Goal: Transaction & Acquisition: Purchase product/service

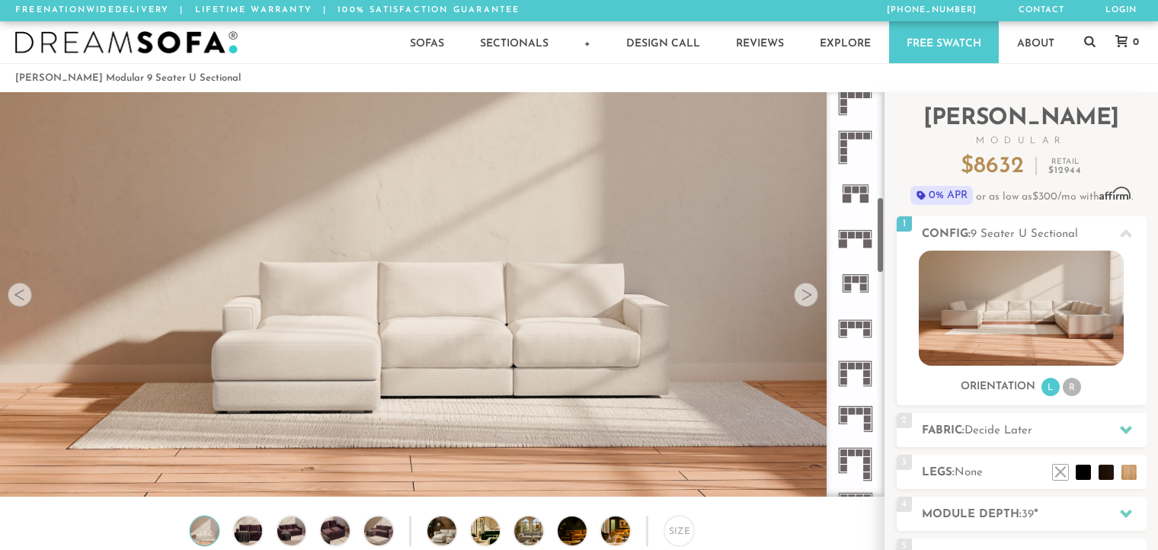
scroll to position [558, 0]
click at [860, 370] on icon at bounding box center [855, 371] width 45 height 45
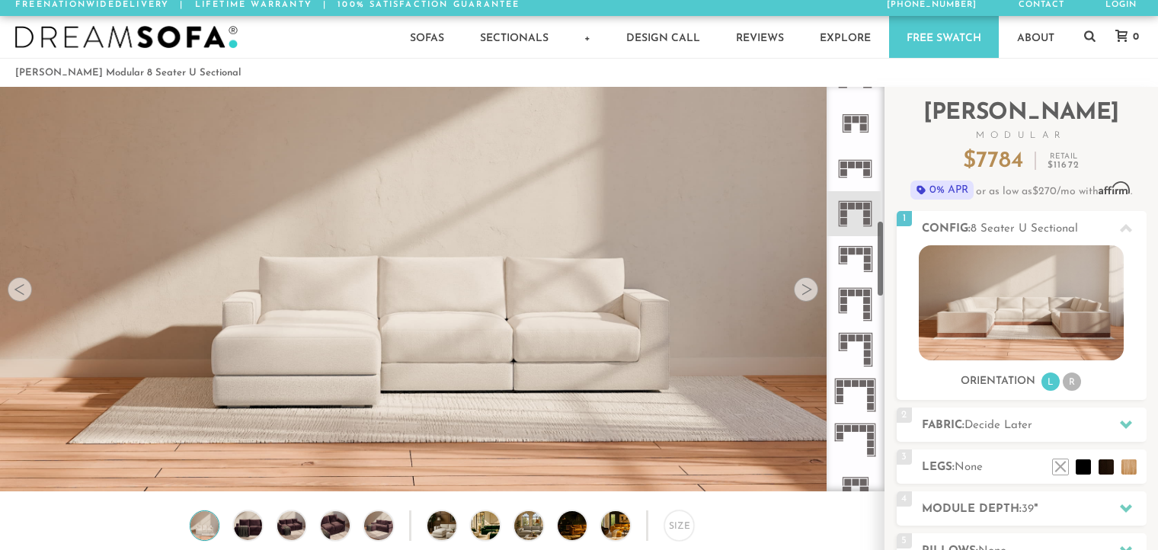
scroll to position [710, 0]
click at [844, 259] on rect at bounding box center [844, 259] width 7 height 7
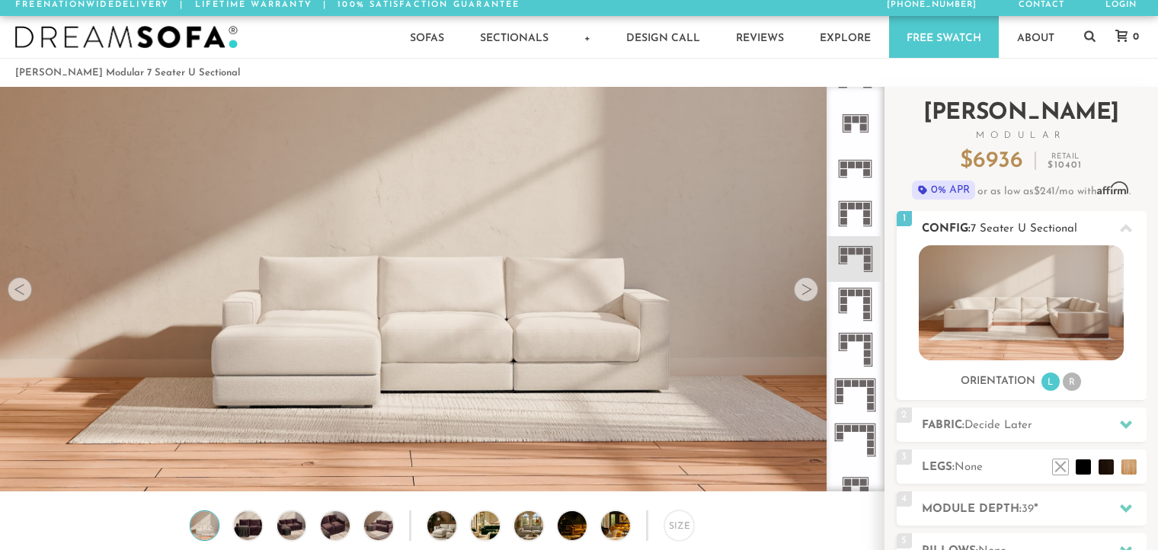
click at [1077, 385] on li "R" at bounding box center [1072, 382] width 18 height 18
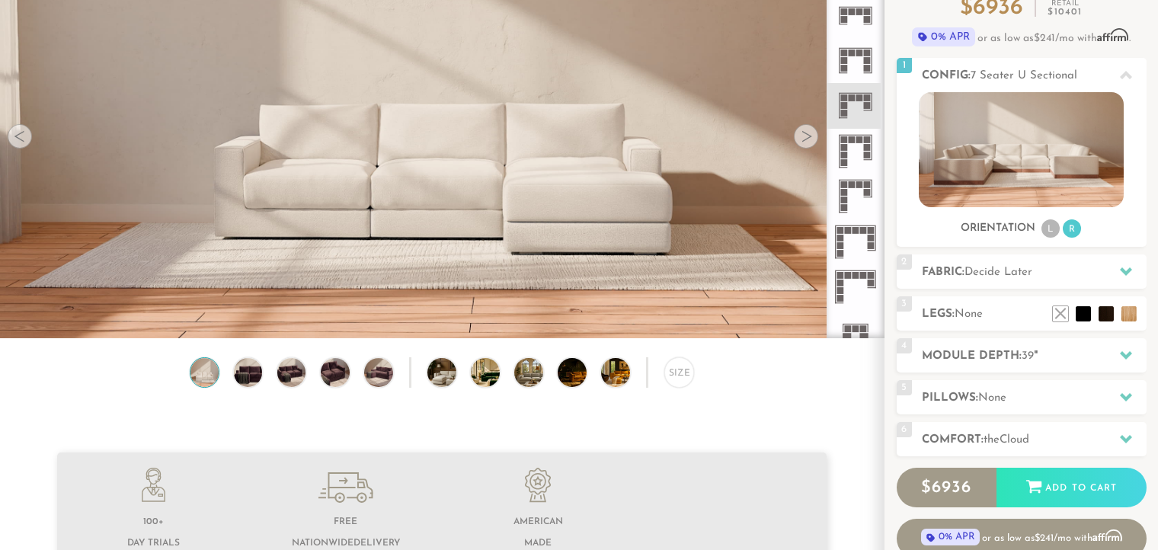
scroll to position [159, 0]
click at [857, 197] on icon at bounding box center [855, 196] width 45 height 45
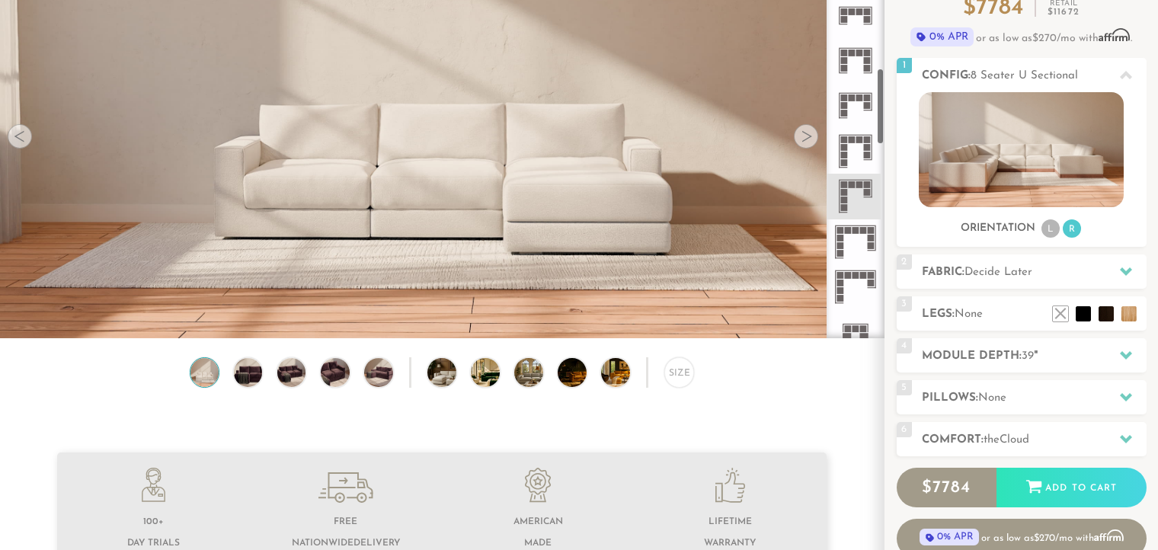
click at [866, 242] on icon at bounding box center [855, 241] width 45 height 45
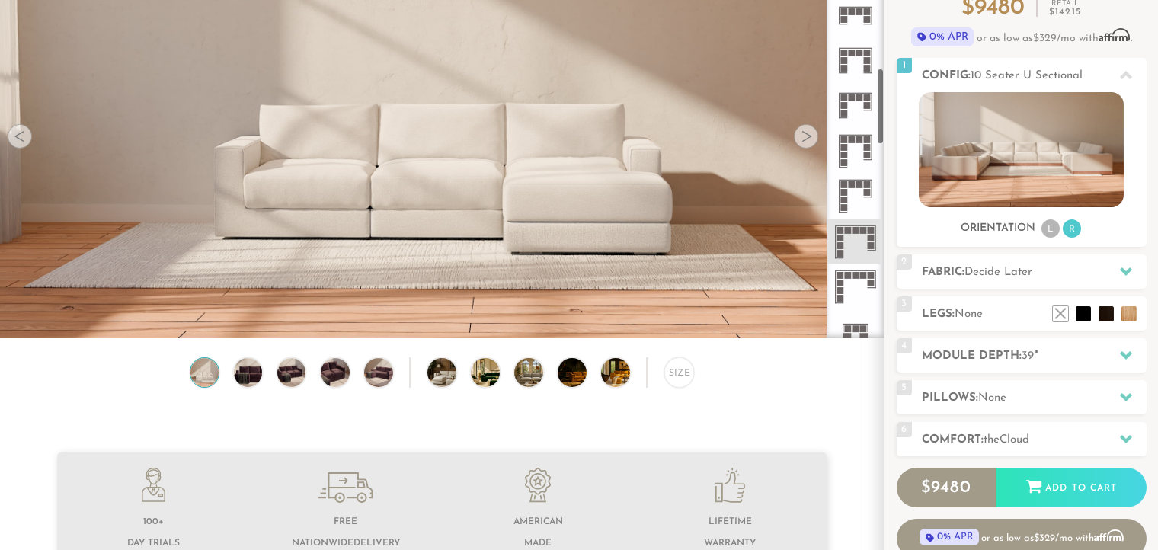
click at [860, 280] on icon at bounding box center [855, 286] width 45 height 45
click at [867, 233] on icon at bounding box center [855, 241] width 45 height 45
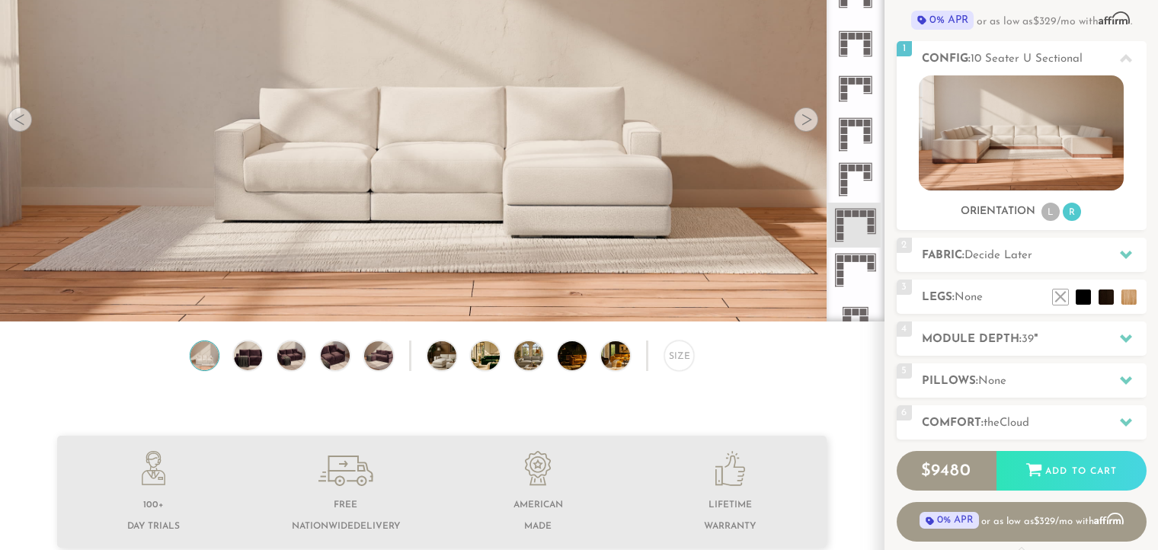
scroll to position [175, 0]
click at [1081, 339] on h2 "Module Depth: 39 "" at bounding box center [1034, 341] width 225 height 18
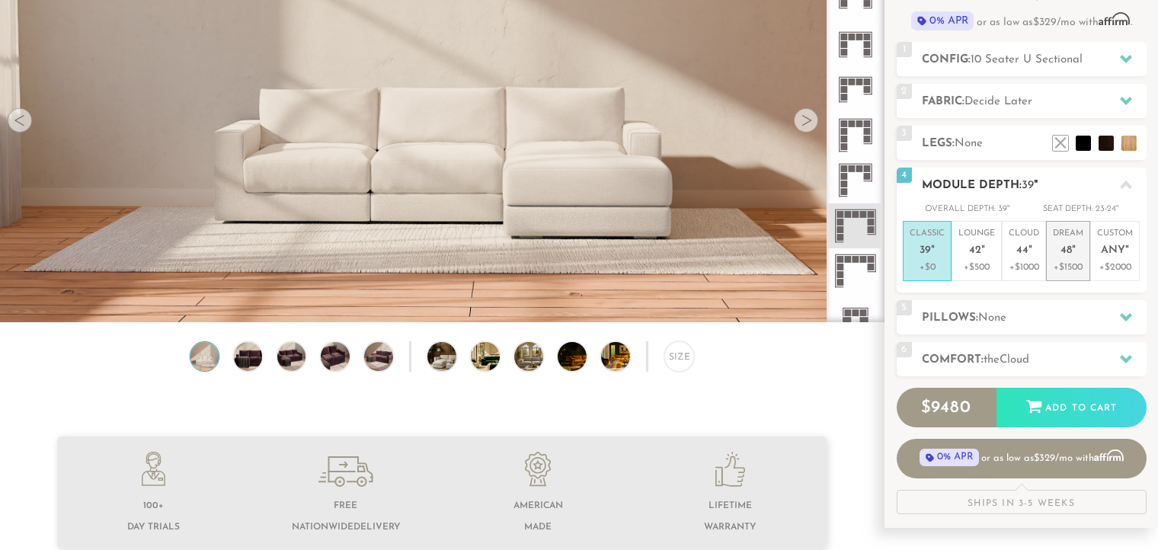
click at [1079, 263] on p "+$1500" at bounding box center [1068, 268] width 30 height 14
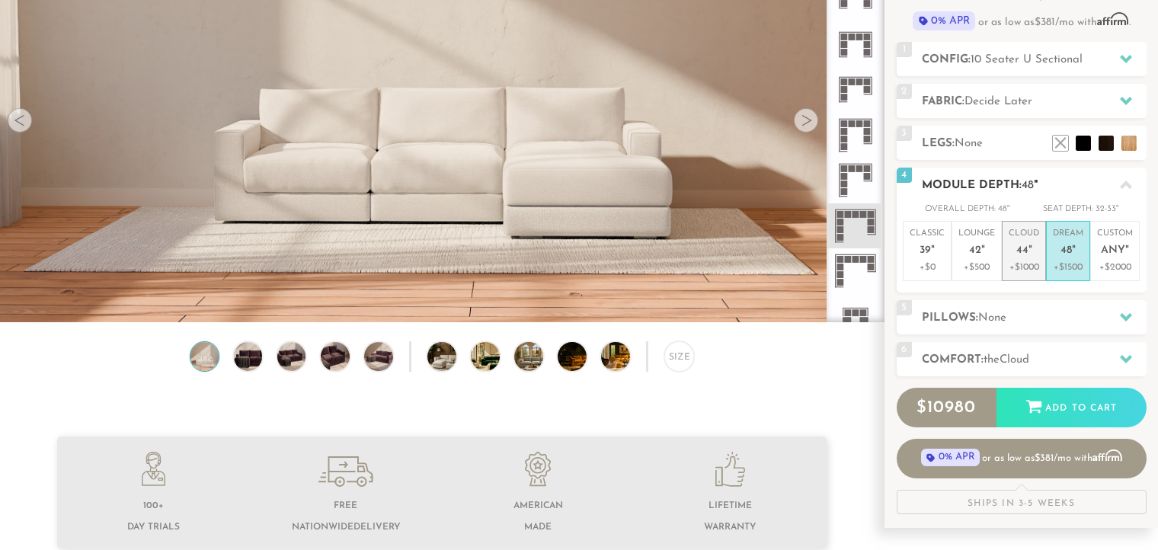
click at [1028, 257] on p "Cloud 44 "" at bounding box center [1024, 244] width 30 height 33
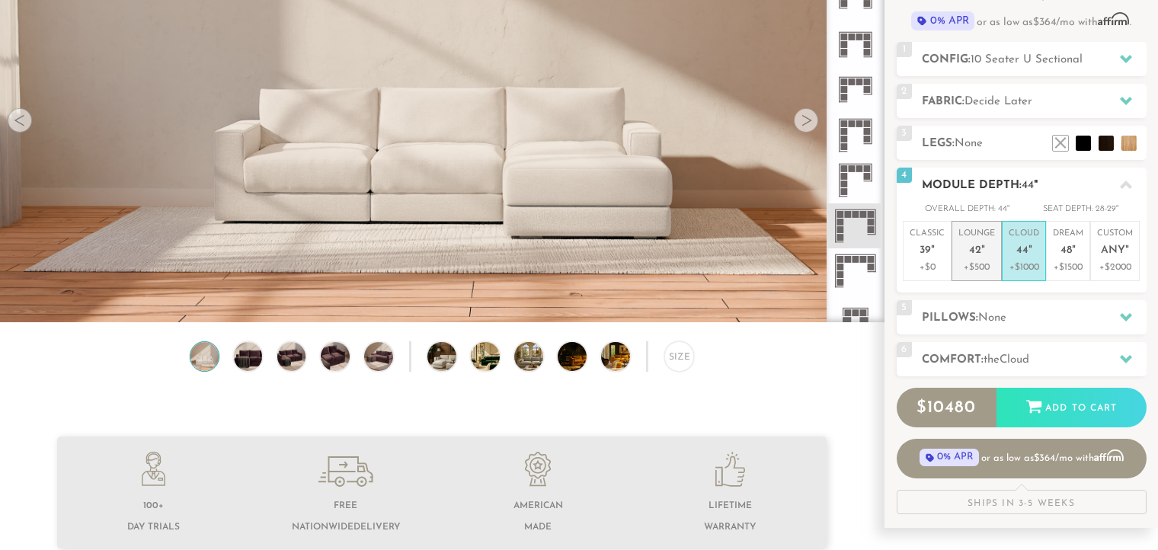
click at [963, 265] on p "+$500" at bounding box center [977, 268] width 37 height 14
click at [1015, 325] on h2 "Pillows: None" at bounding box center [1034, 318] width 225 height 18
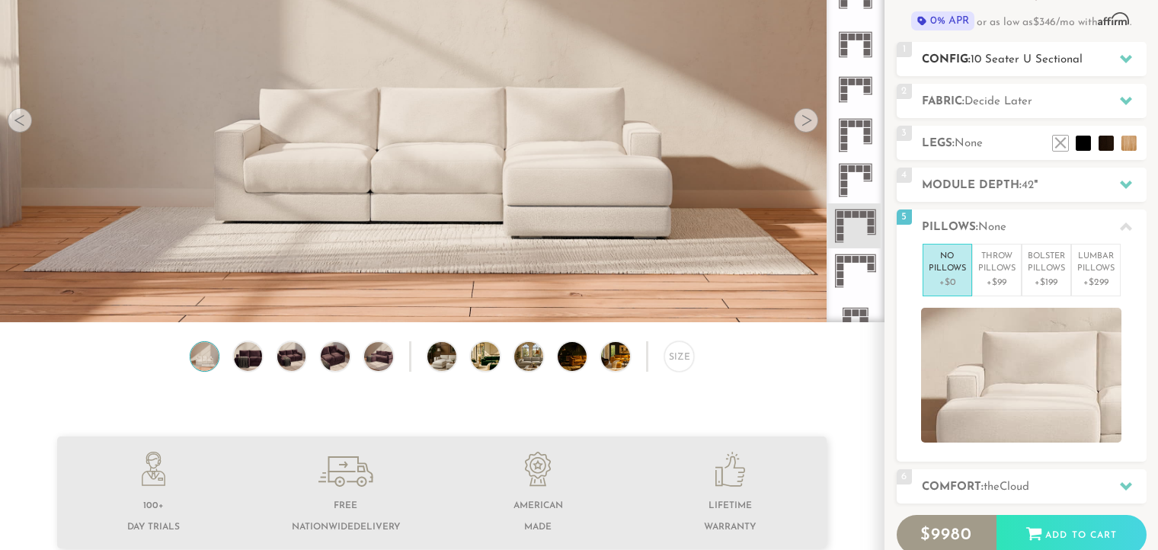
click at [1021, 56] on span "10 Seater U Sectional" at bounding box center [1027, 59] width 112 height 11
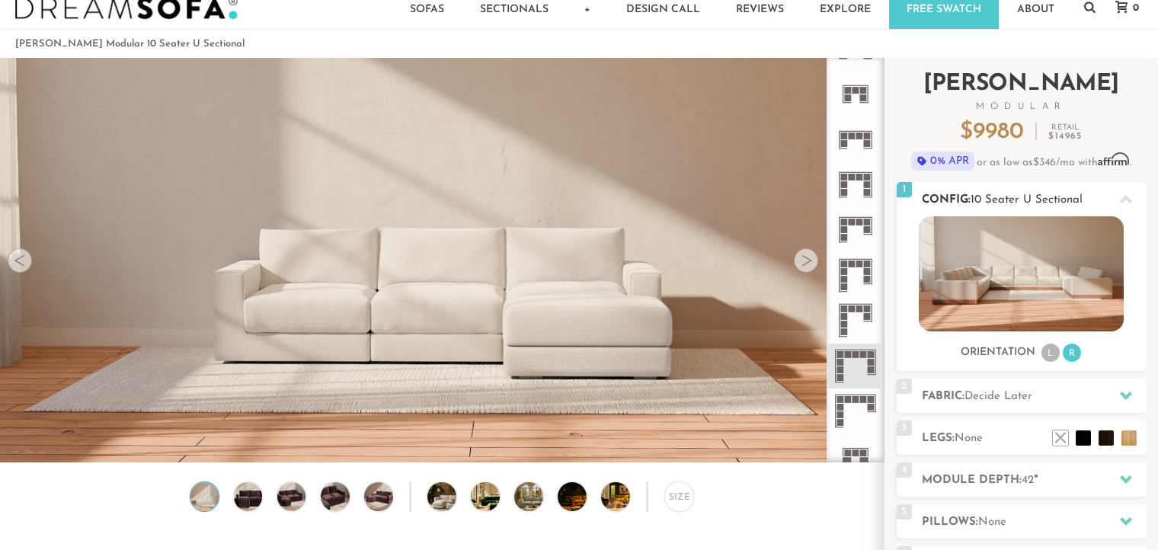
scroll to position [27, 0]
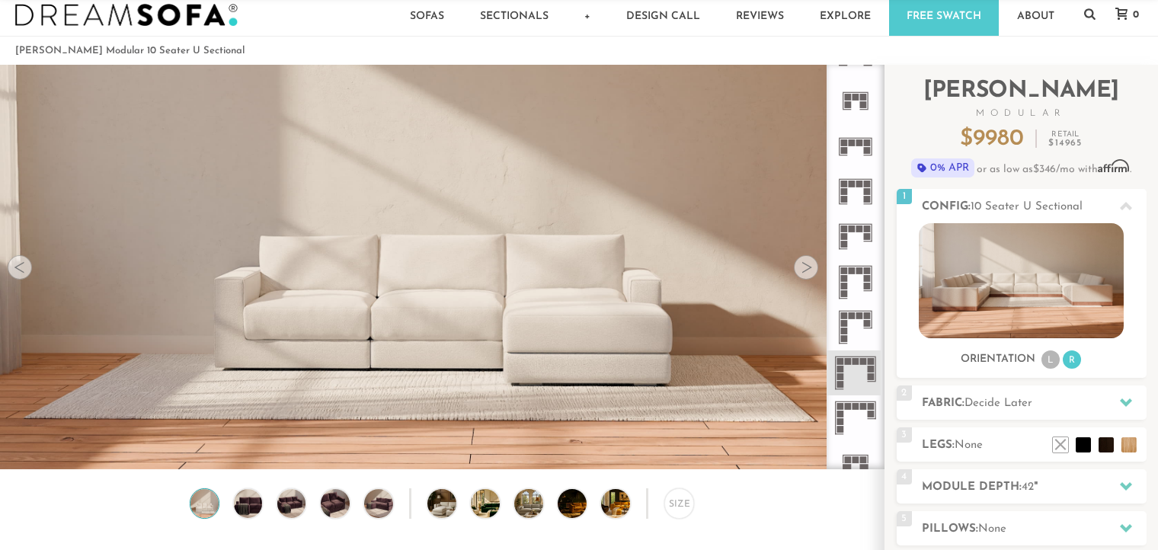
click at [860, 323] on icon at bounding box center [855, 327] width 45 height 45
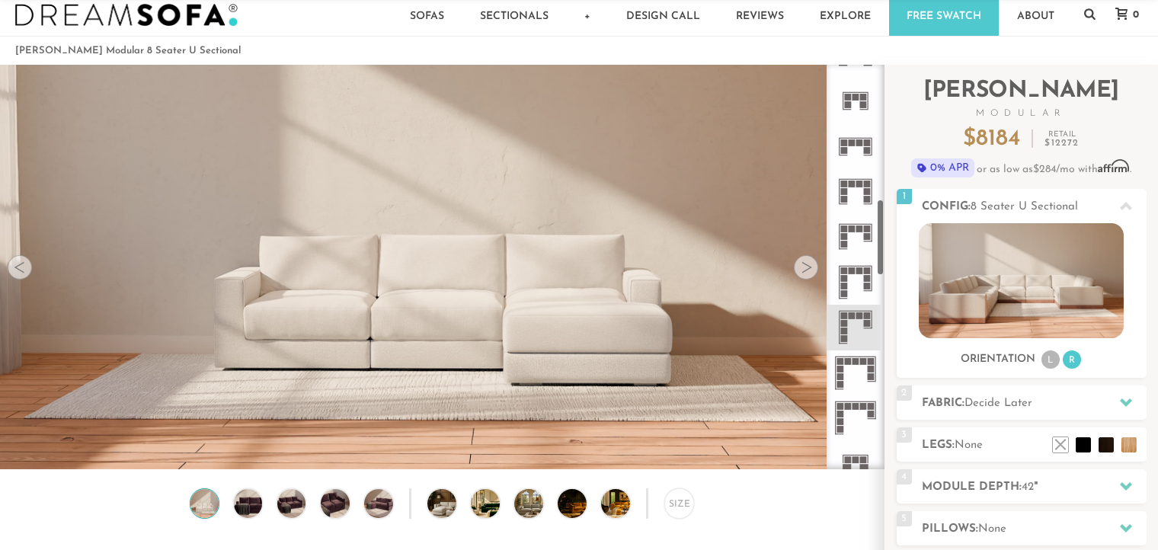
click at [873, 379] on rect at bounding box center [871, 376] width 7 height 7
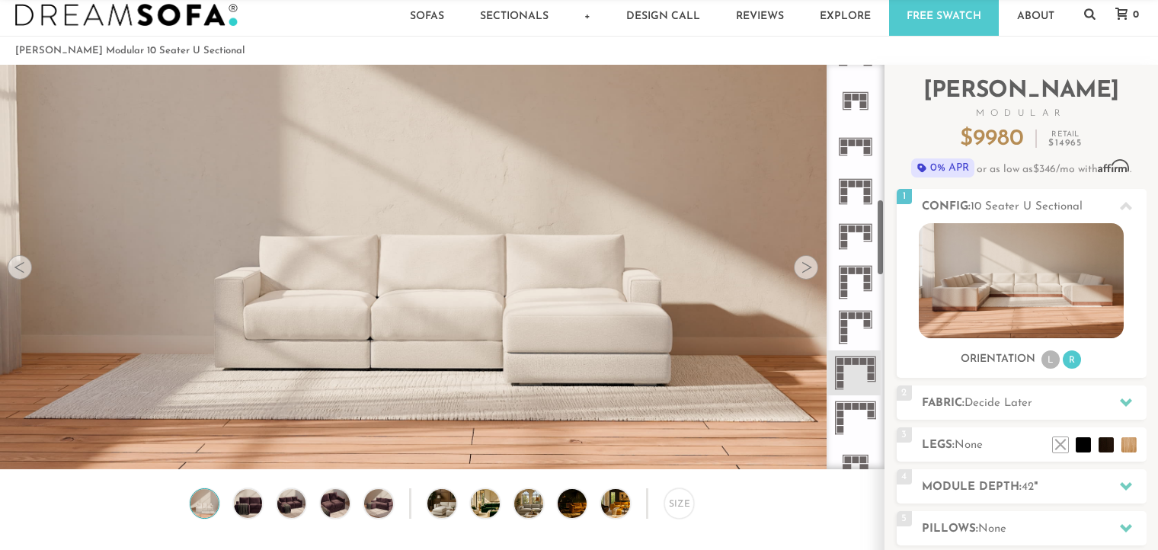
click at [857, 425] on icon at bounding box center [855, 418] width 45 height 45
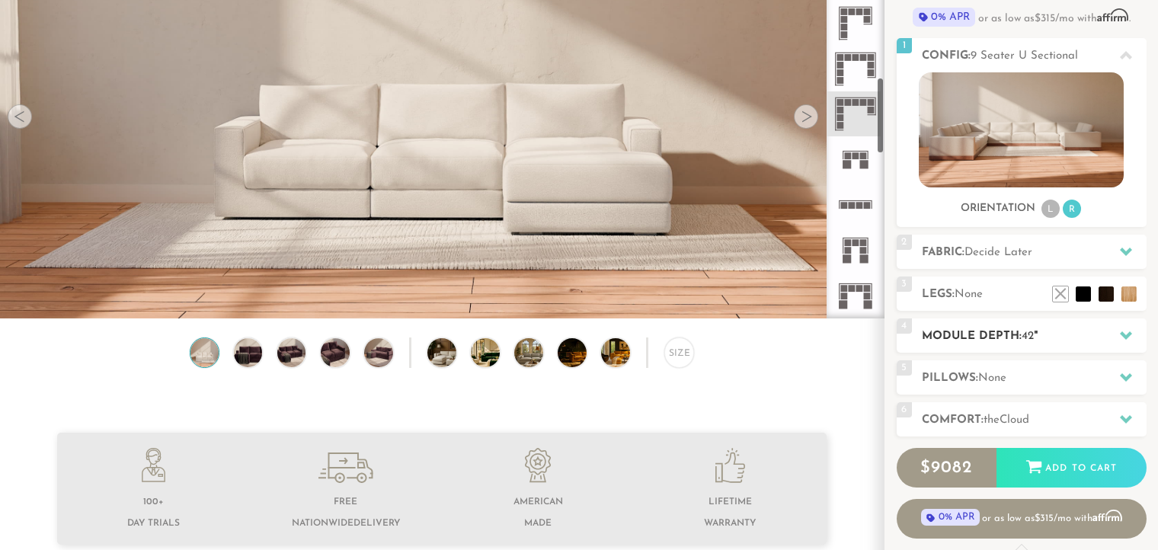
scroll to position [180, 0]
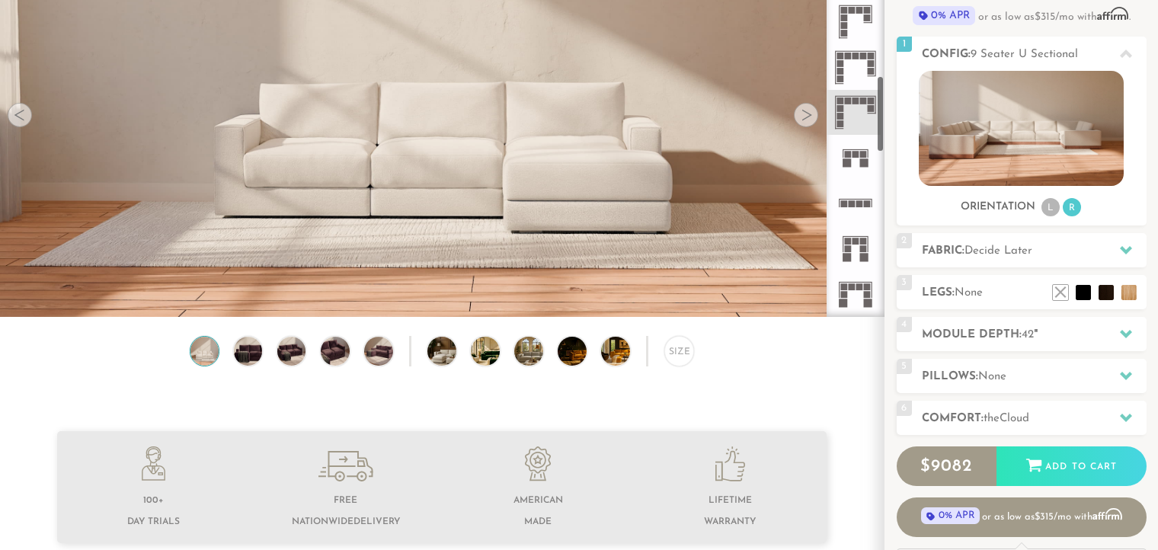
click at [864, 66] on icon at bounding box center [855, 67] width 45 height 45
click at [1042, 338] on h2 "Module Depth: 42 "" at bounding box center [1034, 335] width 225 height 18
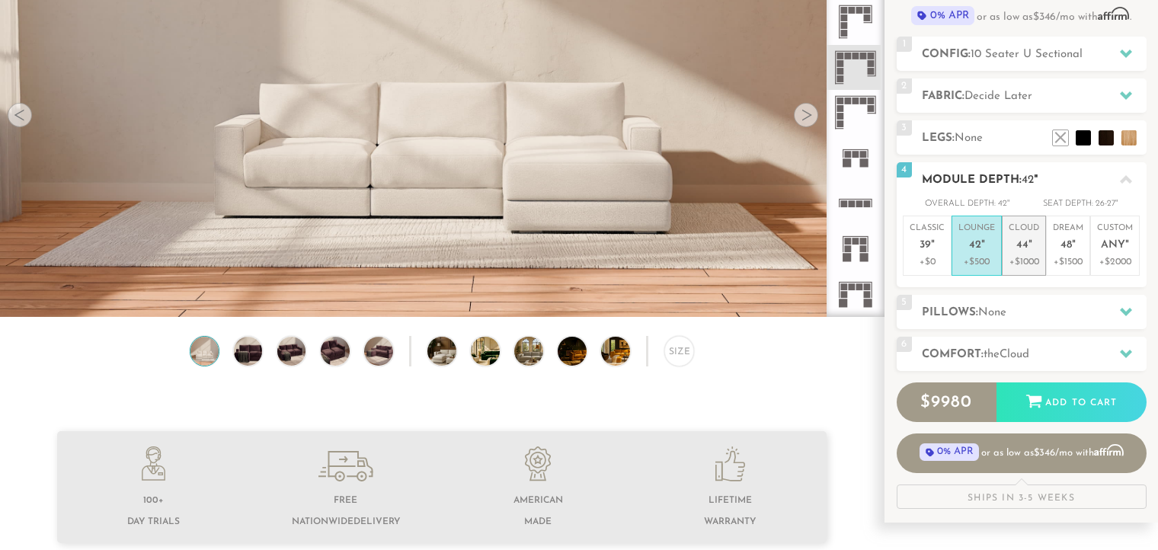
click at [1011, 252] on p "Cloud 44 "" at bounding box center [1024, 239] width 30 height 33
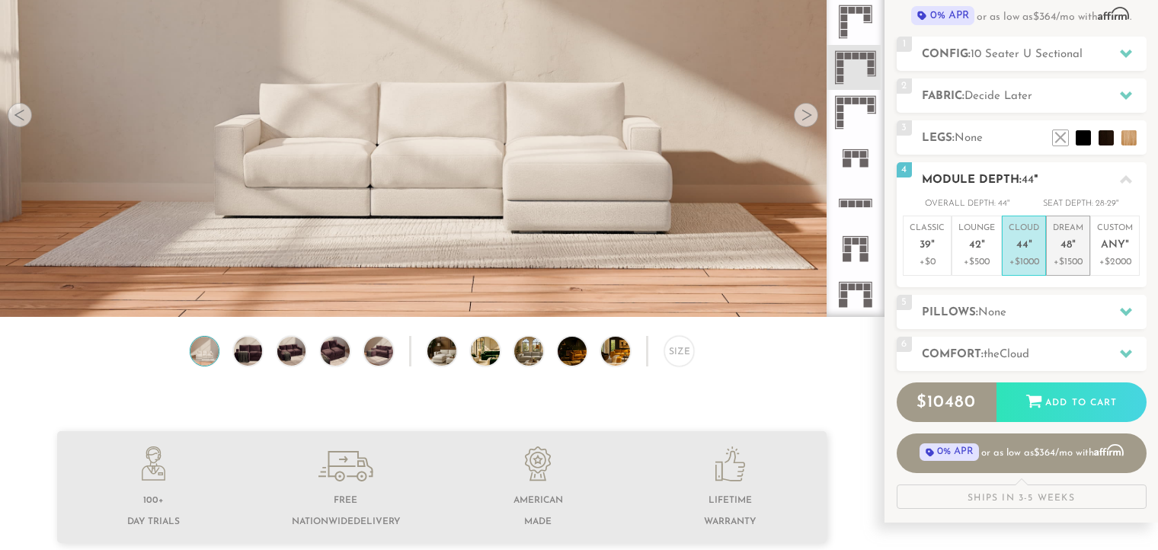
click at [1067, 256] on p "+$1500" at bounding box center [1068, 262] width 30 height 14
click at [1045, 306] on h2 "Pillows: None" at bounding box center [1034, 313] width 225 height 18
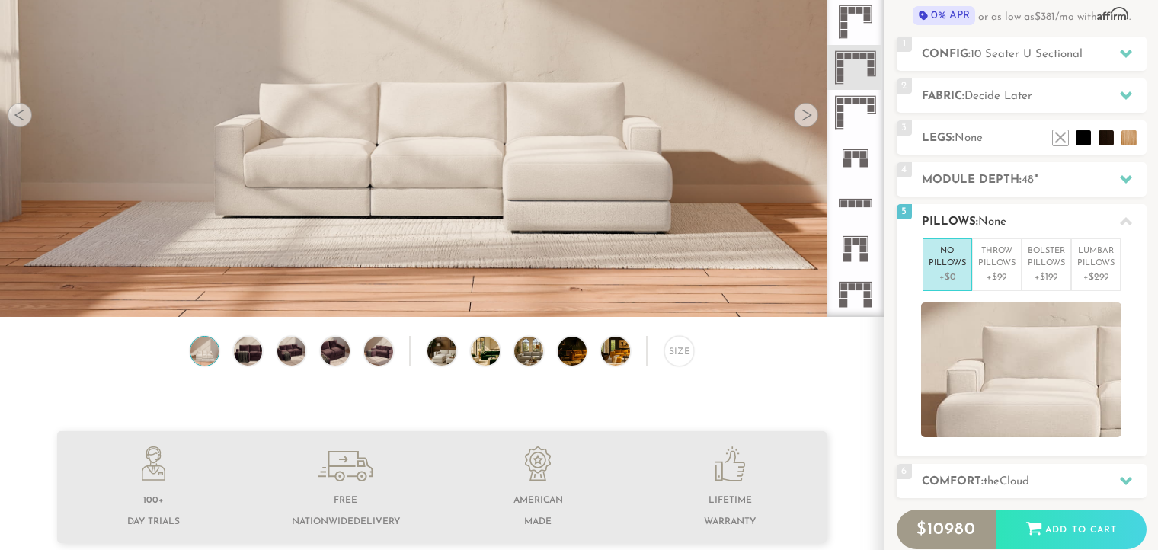
click at [1128, 217] on icon at bounding box center [1126, 222] width 12 height 12
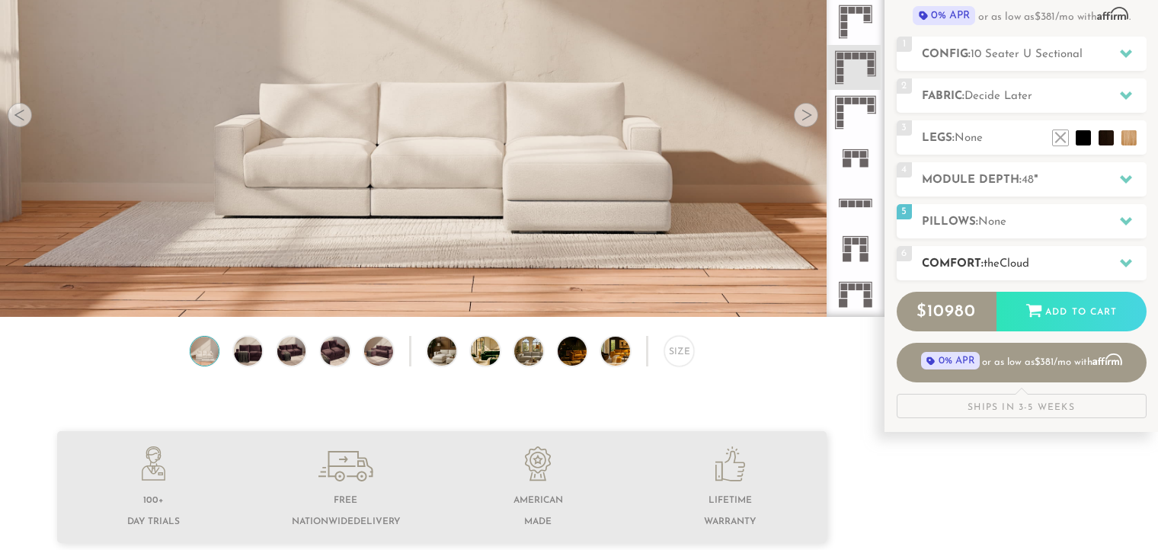
click at [1056, 267] on h2 "Comfort: the Cloud" at bounding box center [1034, 264] width 225 height 18
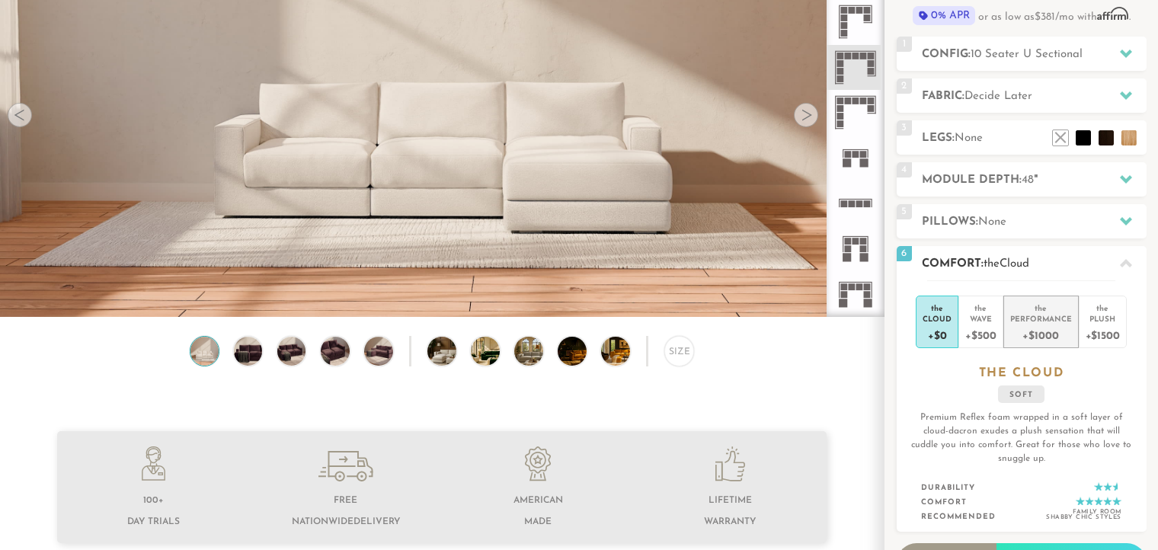
click at [1051, 321] on div "Performance" at bounding box center [1042, 318] width 62 height 11
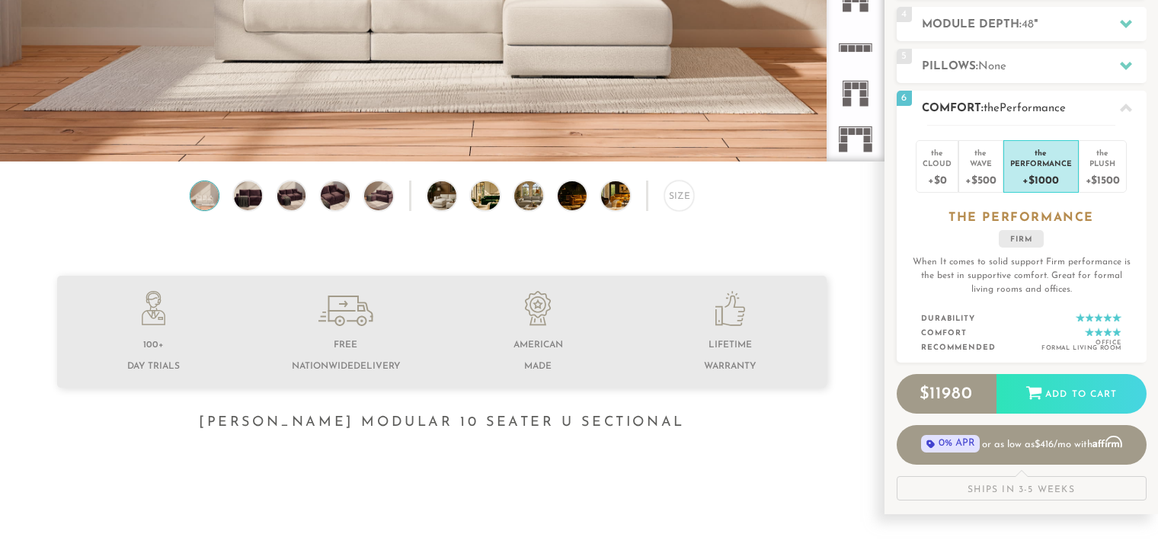
scroll to position [335, 0]
click at [1102, 158] on div "Plush" at bounding box center [1103, 163] width 34 height 11
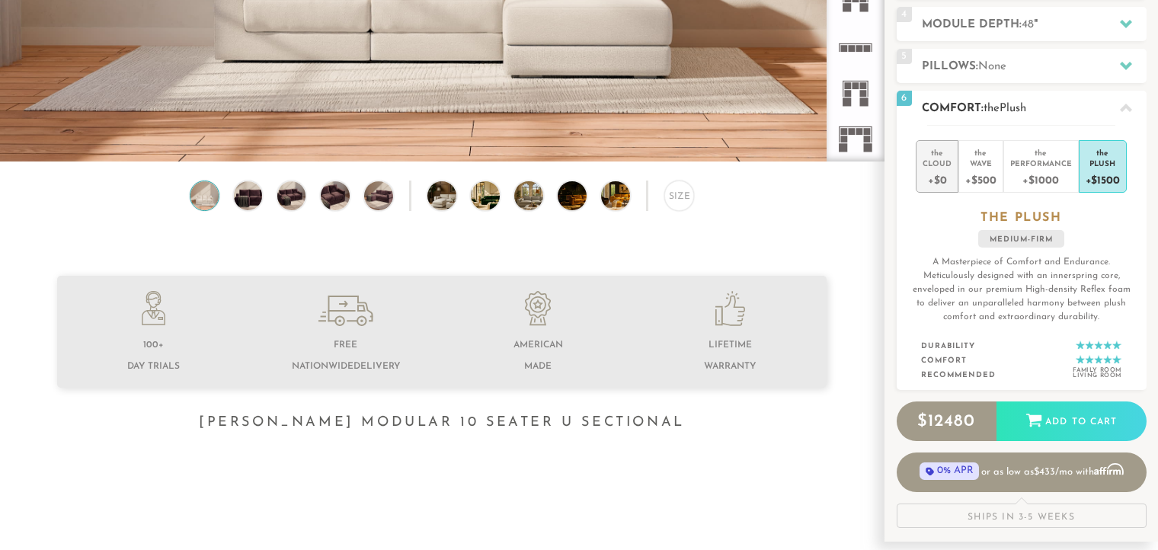
click at [931, 162] on div "Cloud" at bounding box center [937, 163] width 29 height 11
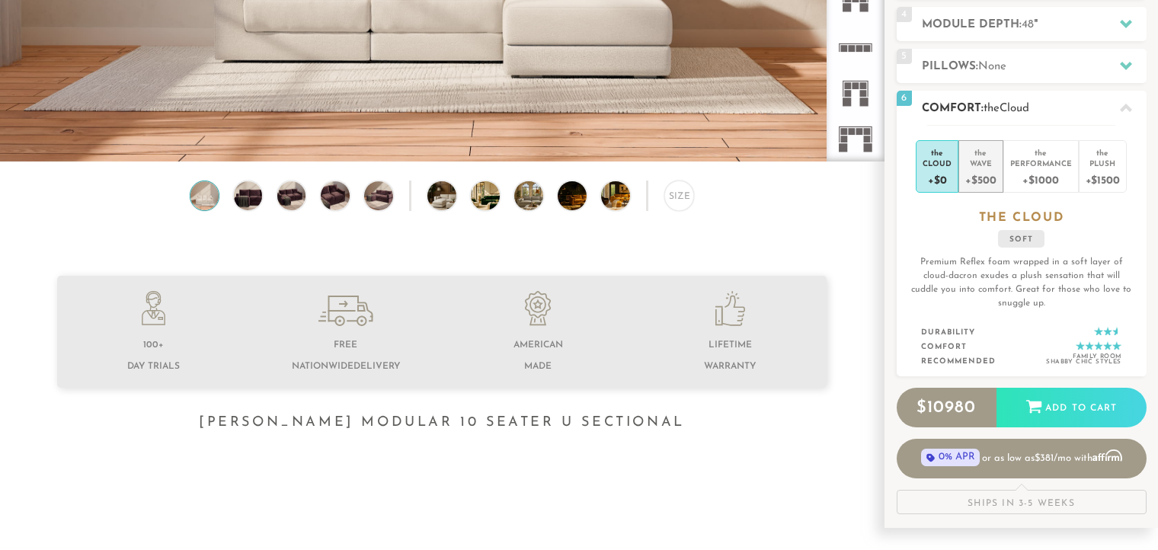
click at [984, 167] on div "Wave" at bounding box center [981, 163] width 30 height 11
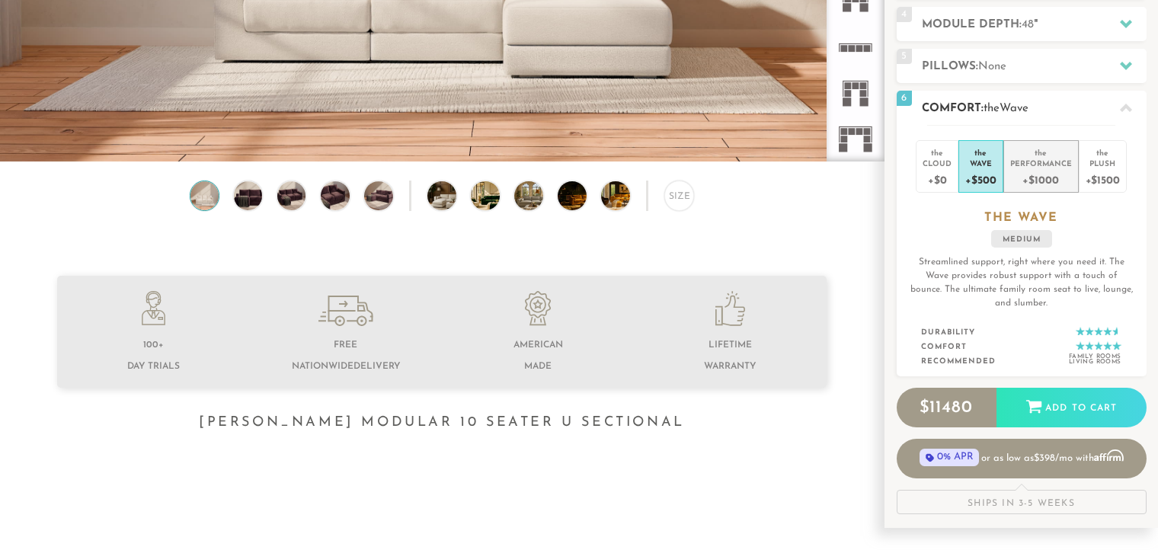
click at [1050, 175] on div "+$1000" at bounding box center [1042, 179] width 62 height 22
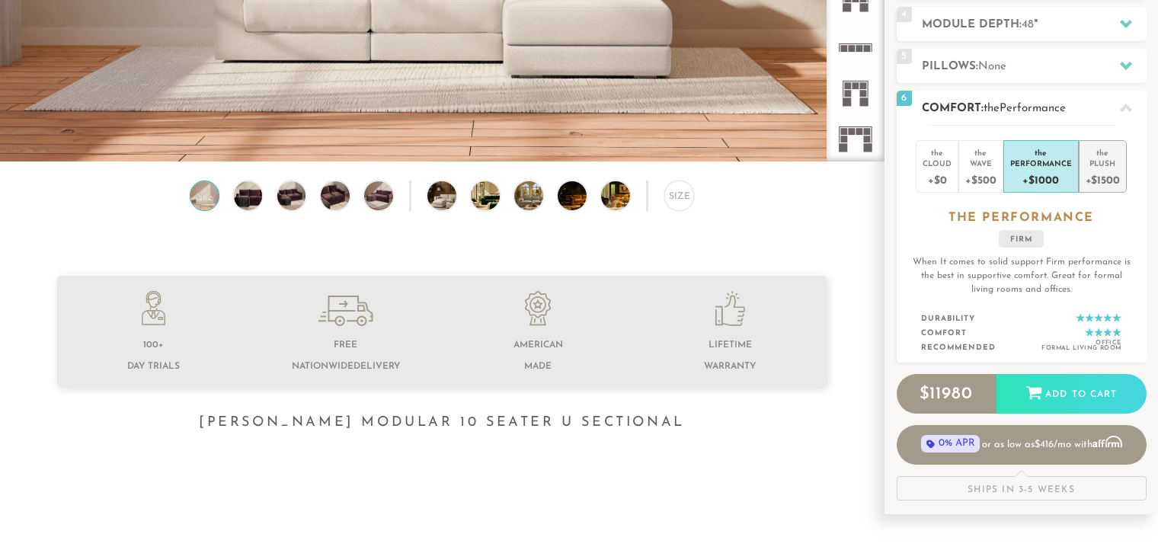
click at [1101, 167] on div "Plush" at bounding box center [1103, 163] width 34 height 11
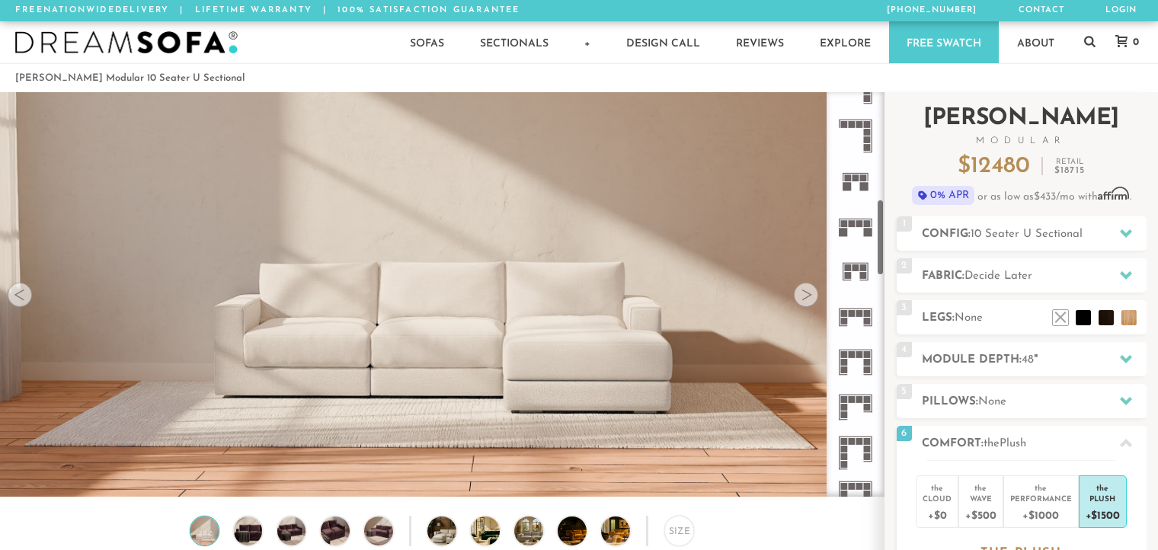
scroll to position [564, 0]
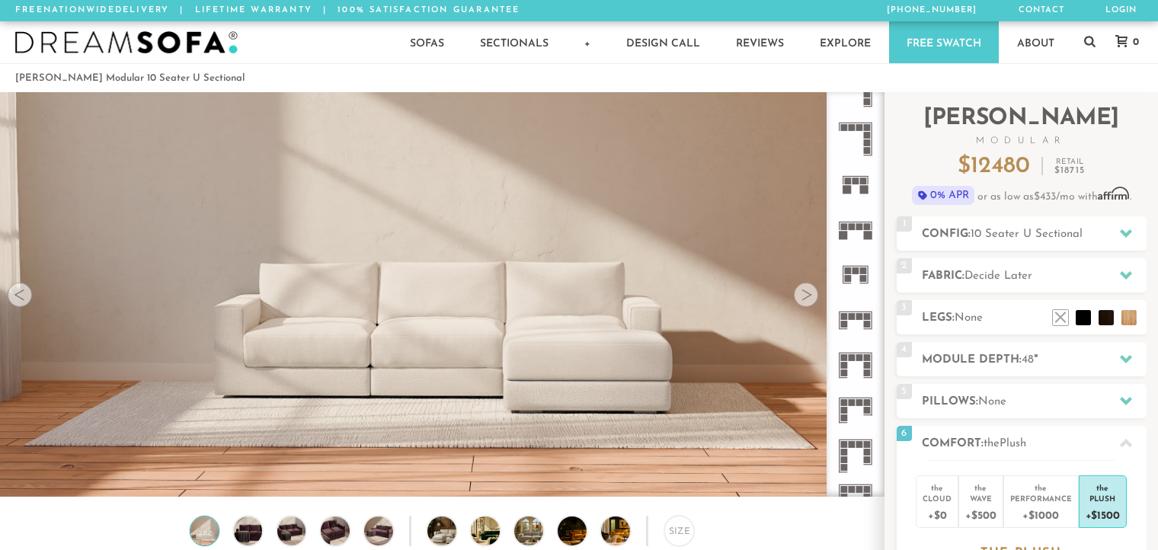
click at [866, 402] on rect at bounding box center [867, 403] width 7 height 7
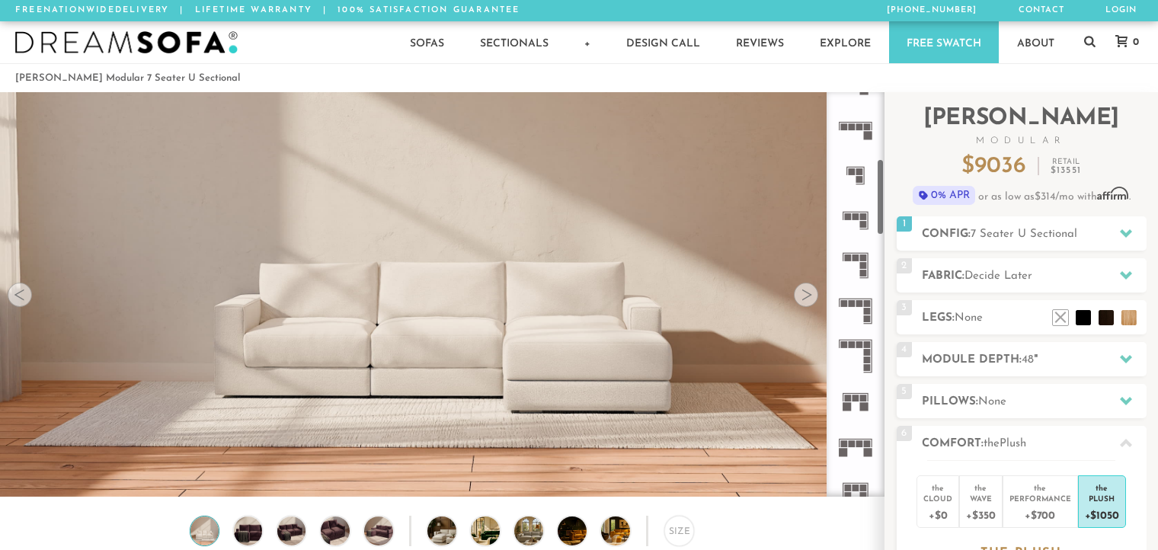
scroll to position [345, 0]
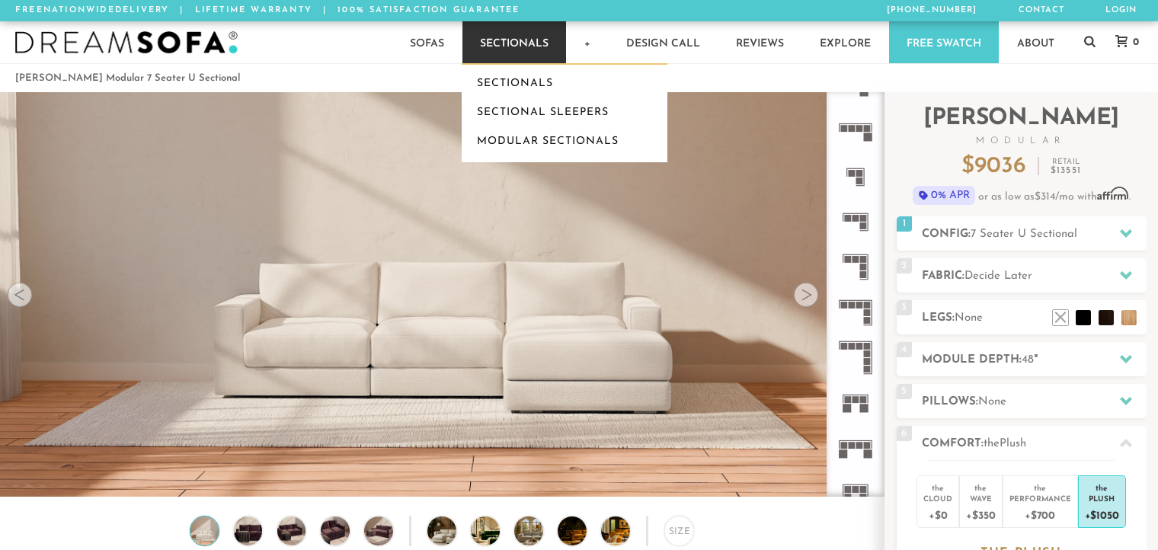
click at [521, 46] on link "Sectionals" at bounding box center [515, 42] width 104 height 42
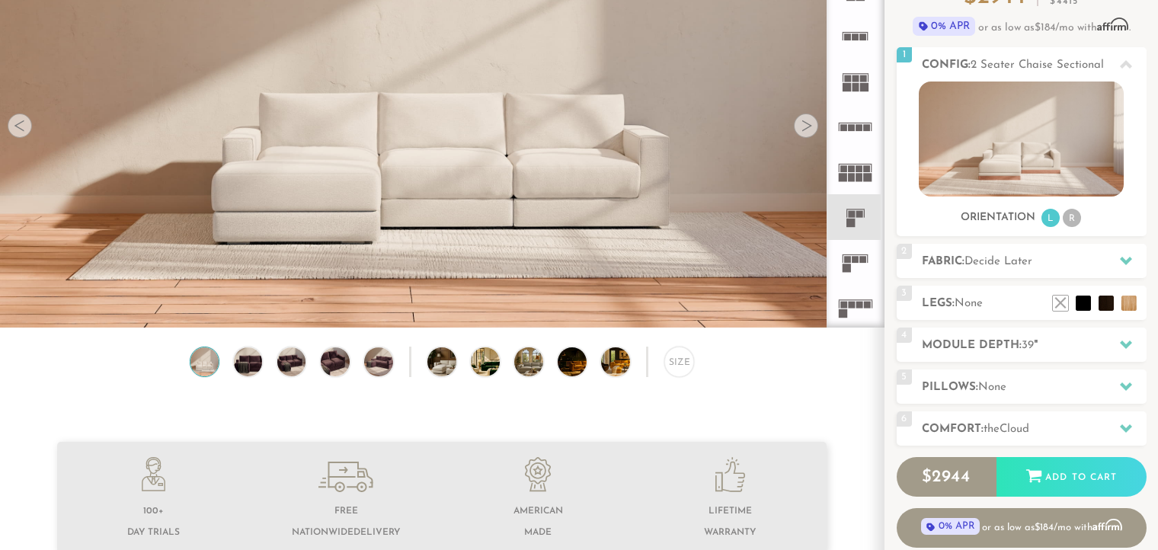
scroll to position [170, 0]
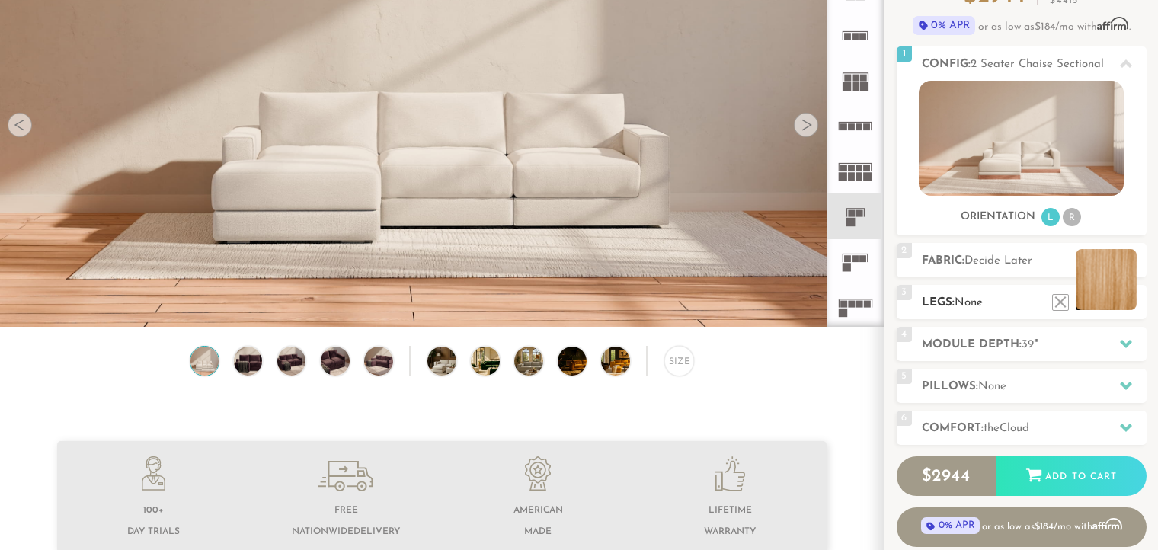
click at [1134, 306] on li at bounding box center [1106, 279] width 61 height 61
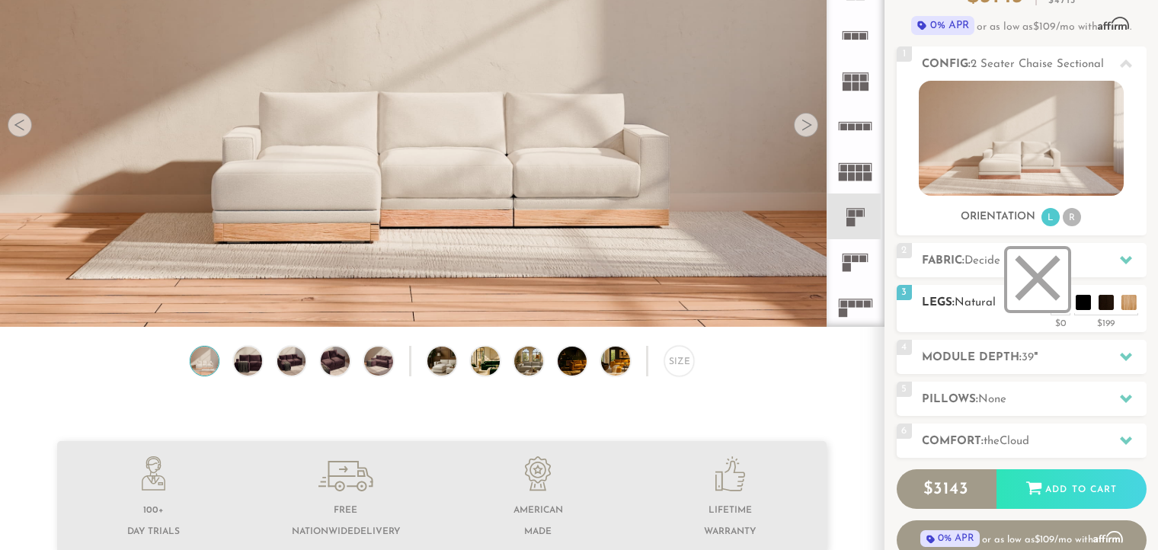
click at [1059, 304] on li at bounding box center [1038, 279] width 61 height 61
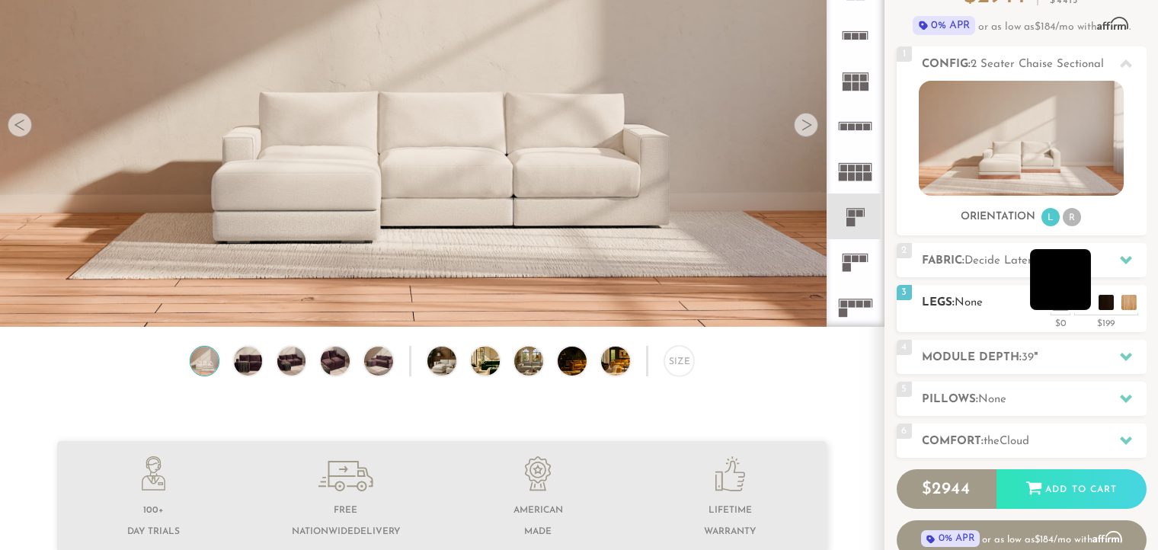
click at [1082, 302] on li at bounding box center [1060, 279] width 61 height 61
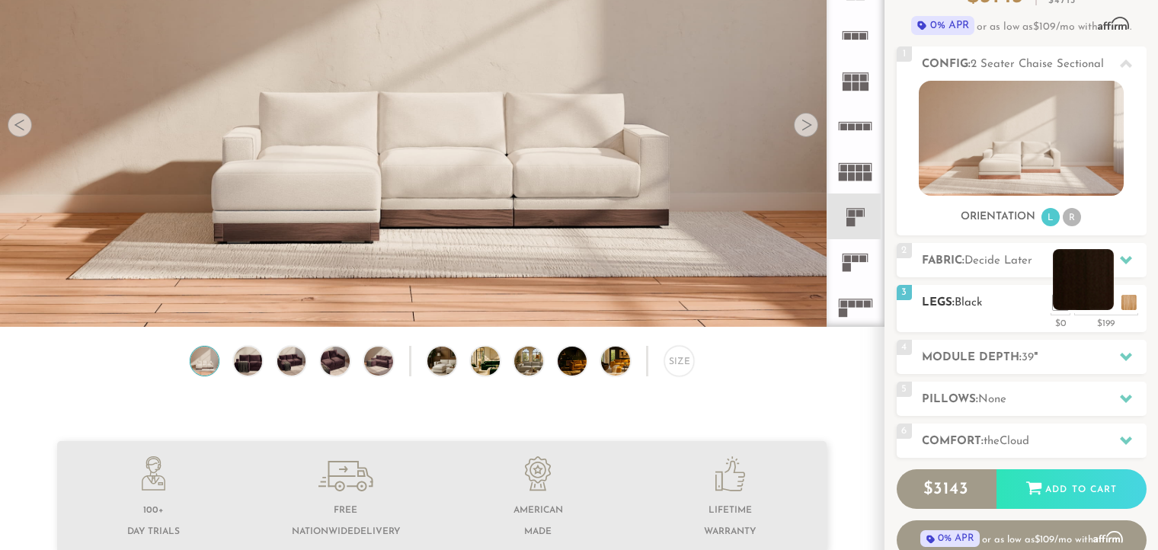
click at [1110, 305] on li at bounding box center [1083, 279] width 61 height 61
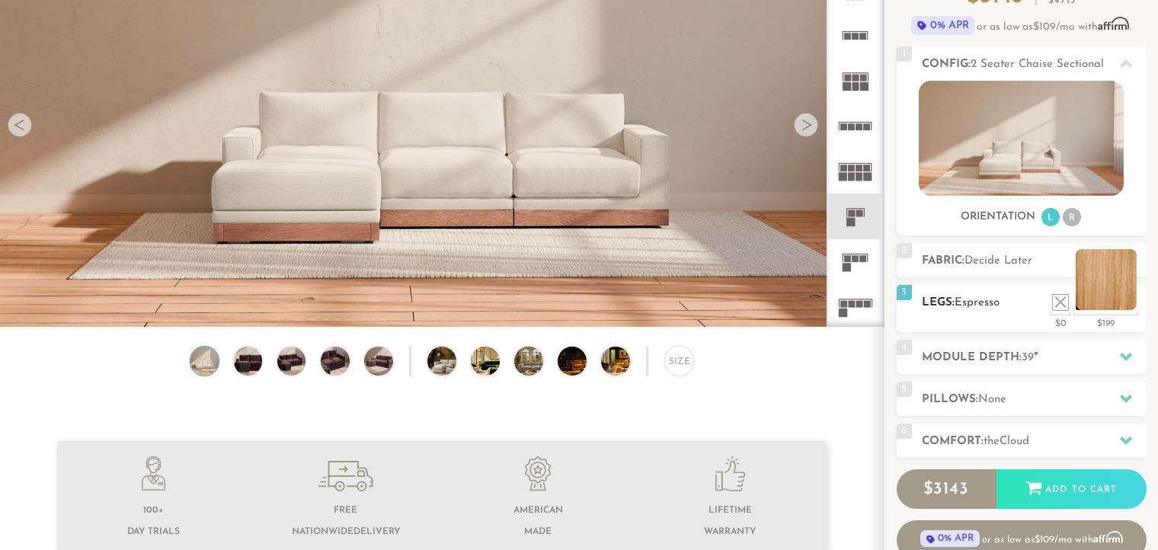
click at [1131, 306] on li at bounding box center [1106, 279] width 61 height 61
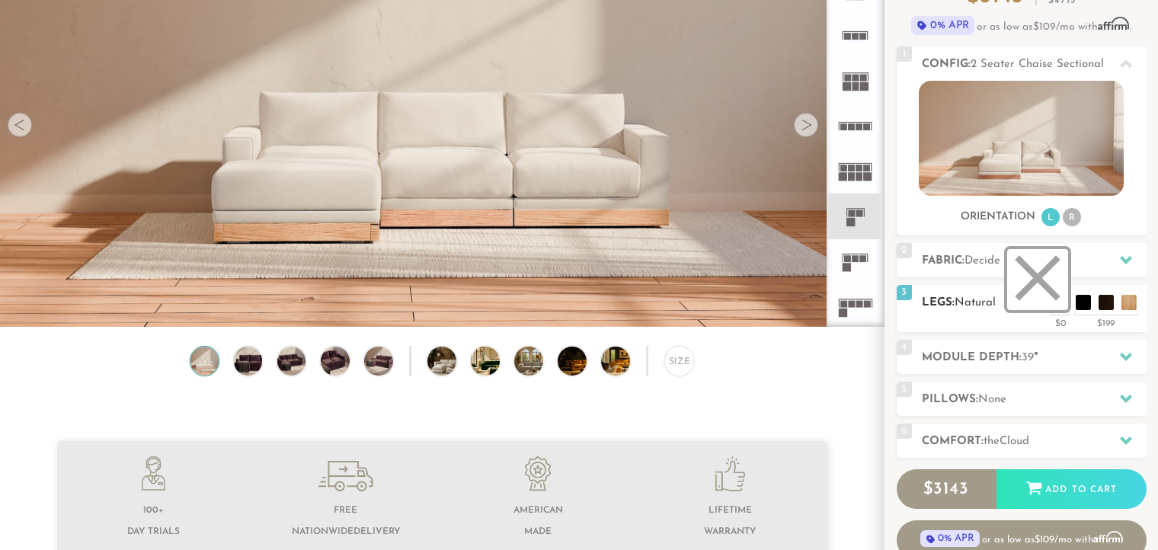
click at [1040, 303] on li at bounding box center [1038, 279] width 61 height 61
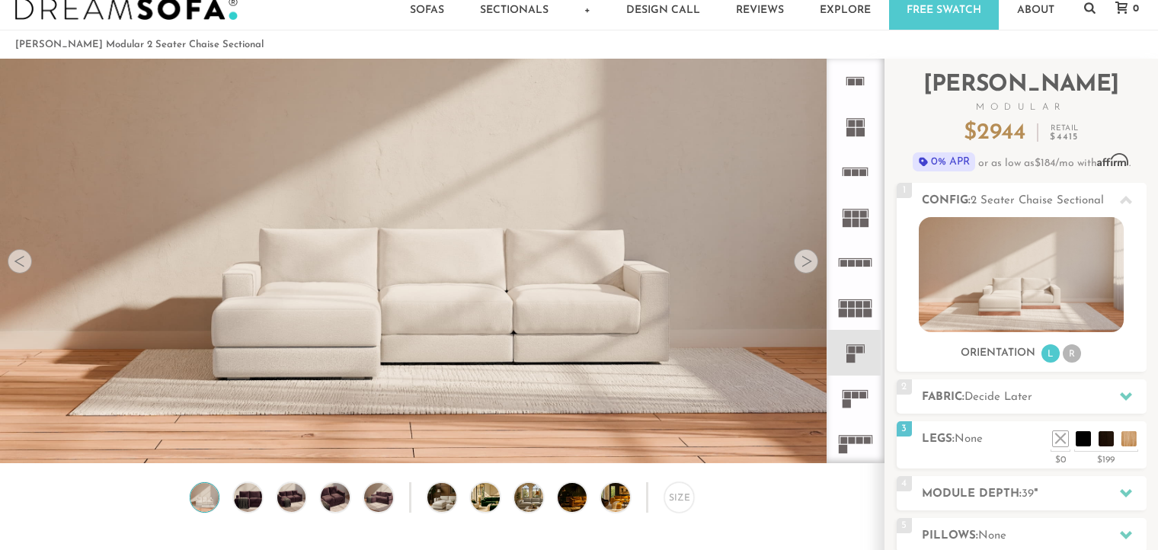
scroll to position [0, 0]
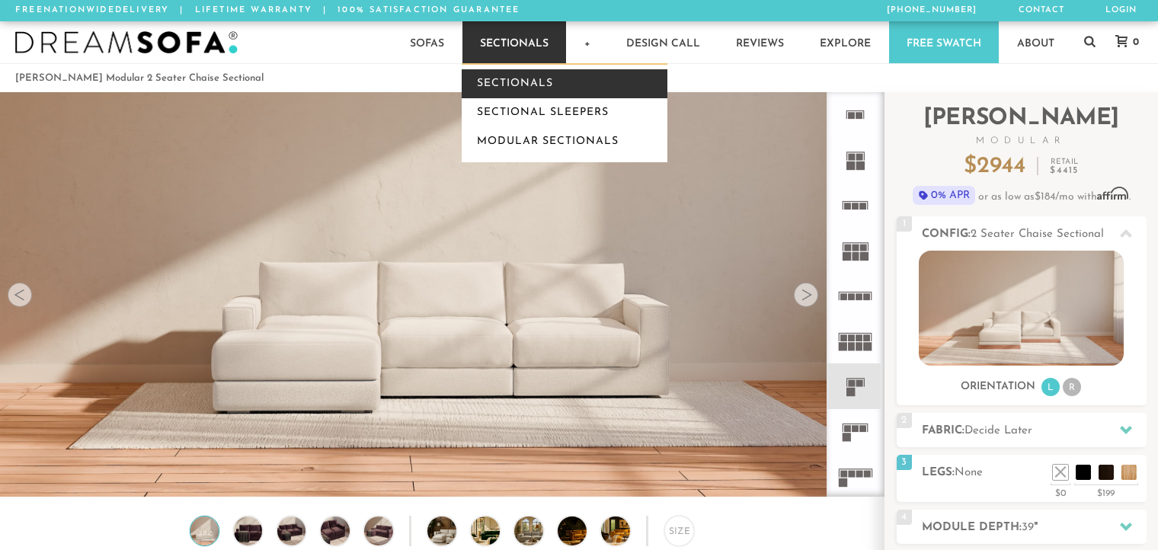
click at [534, 85] on link "Sectionals" at bounding box center [565, 83] width 206 height 29
